Goal: Navigation & Orientation: Find specific page/section

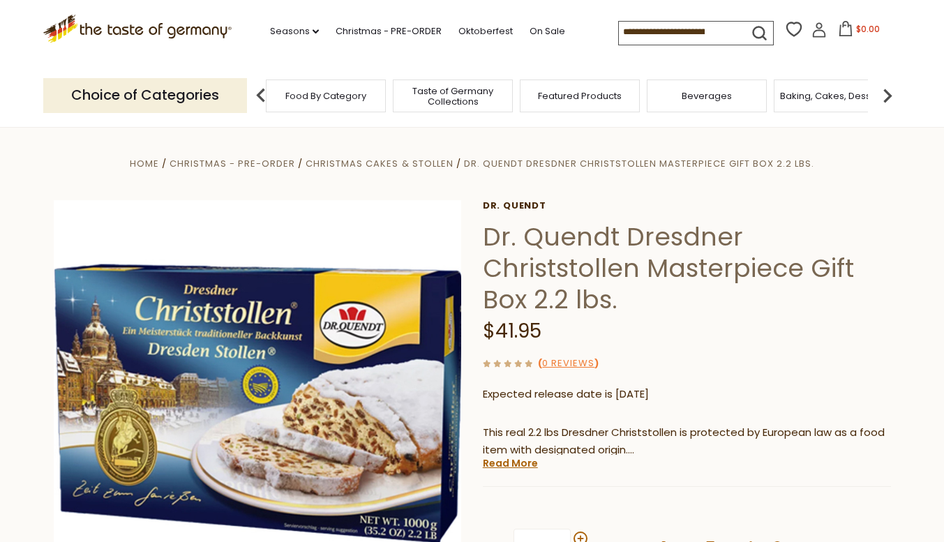
click at [466, 97] on span "Taste of Germany Collections" at bounding box center [453, 96] width 112 height 21
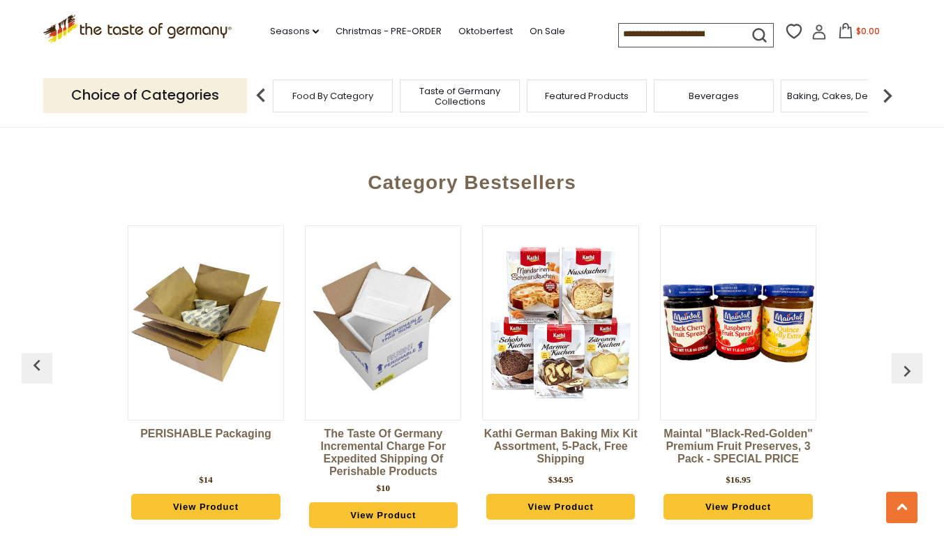
scroll to position [3435, 0]
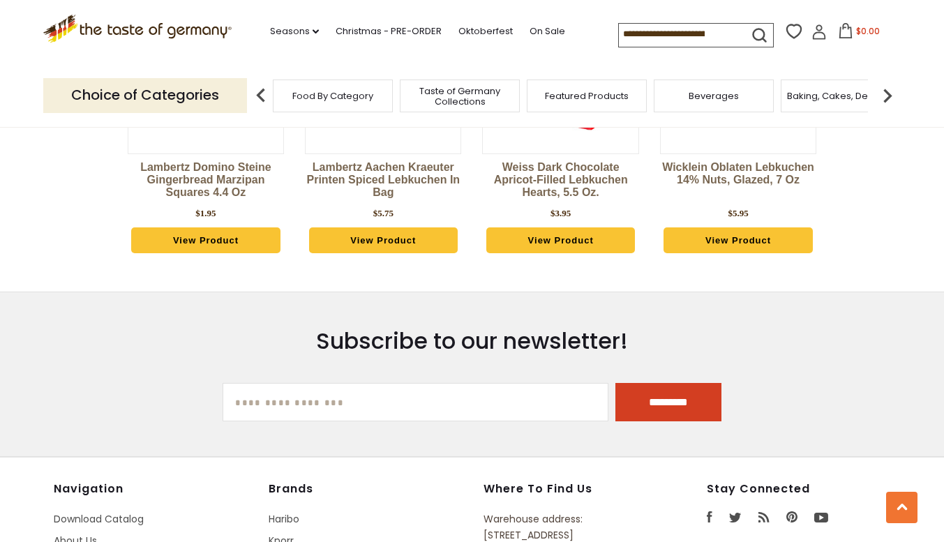
scroll to position [3965, 0]
